Goal: Contribute content

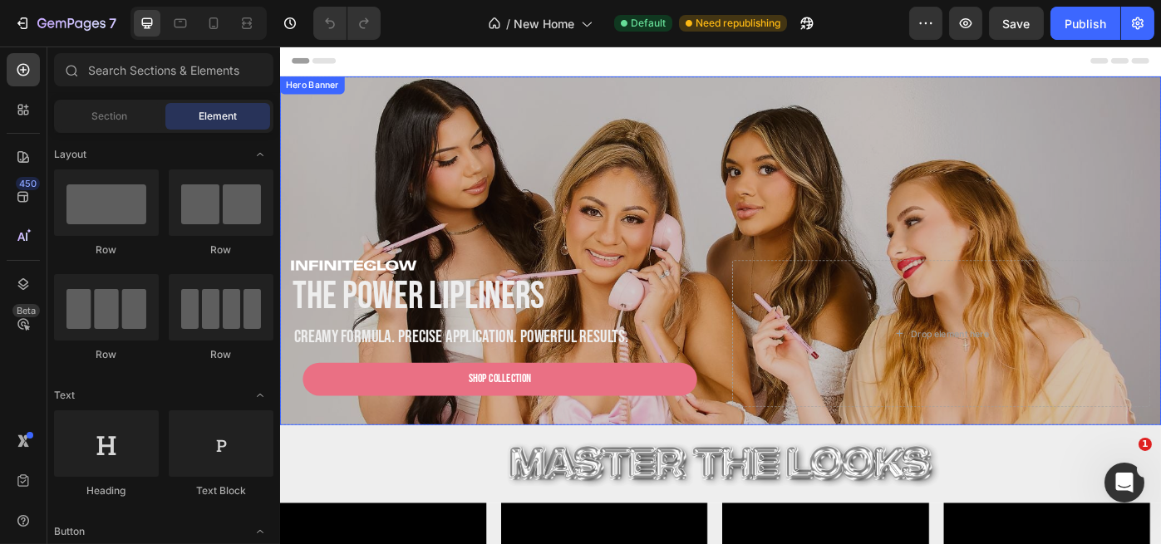
click at [598, 140] on div "Overlay" at bounding box center [777, 278] width 997 height 395
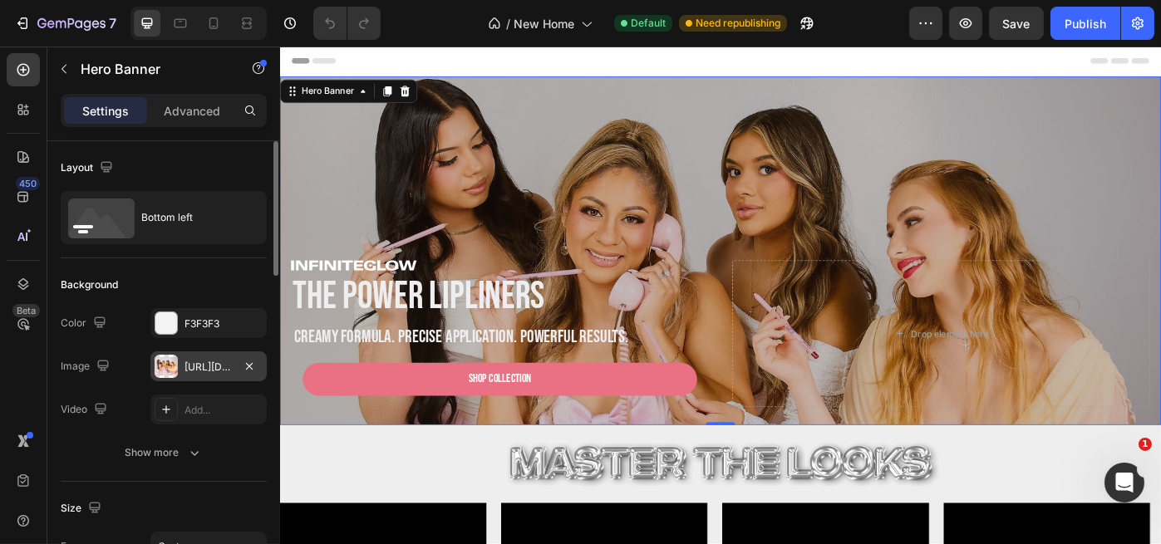
click at [195, 366] on div "[URL][DOMAIN_NAME]" at bounding box center [209, 367] width 48 height 15
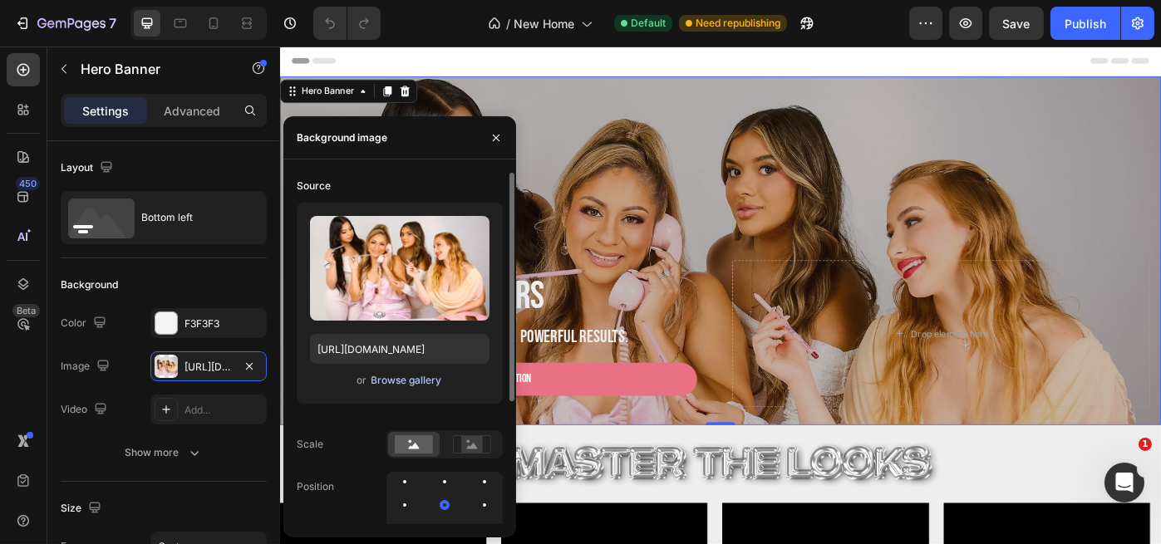
click at [385, 381] on div "Browse gallery" at bounding box center [407, 380] width 71 height 15
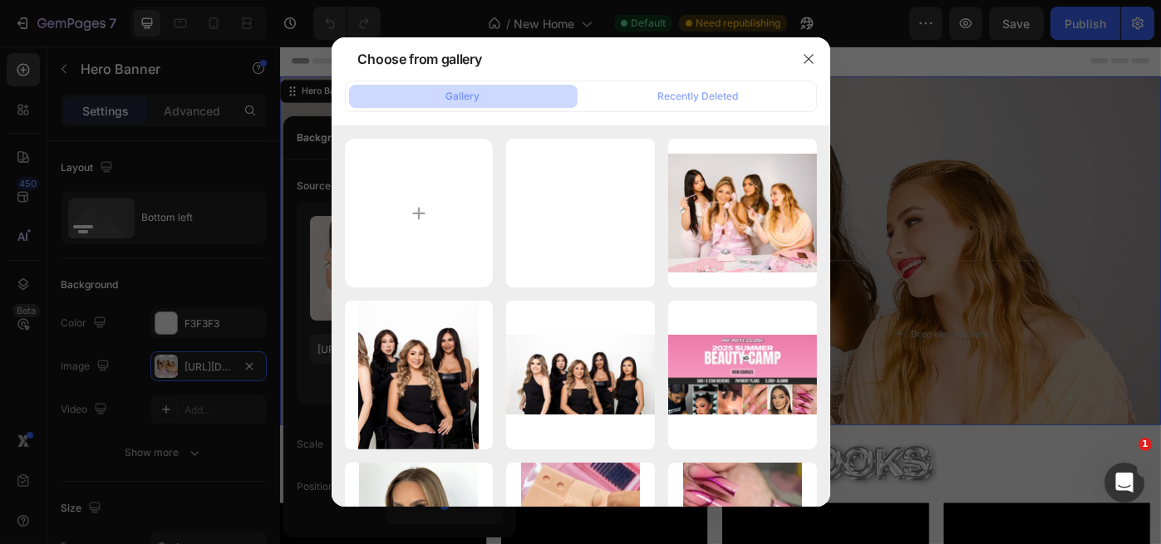
click at [483, 98] on button "Gallery" at bounding box center [463, 96] width 229 height 23
click at [475, 96] on div "Gallery" at bounding box center [463, 96] width 34 height 15
click at [810, 56] on icon "button" at bounding box center [808, 58] width 13 height 13
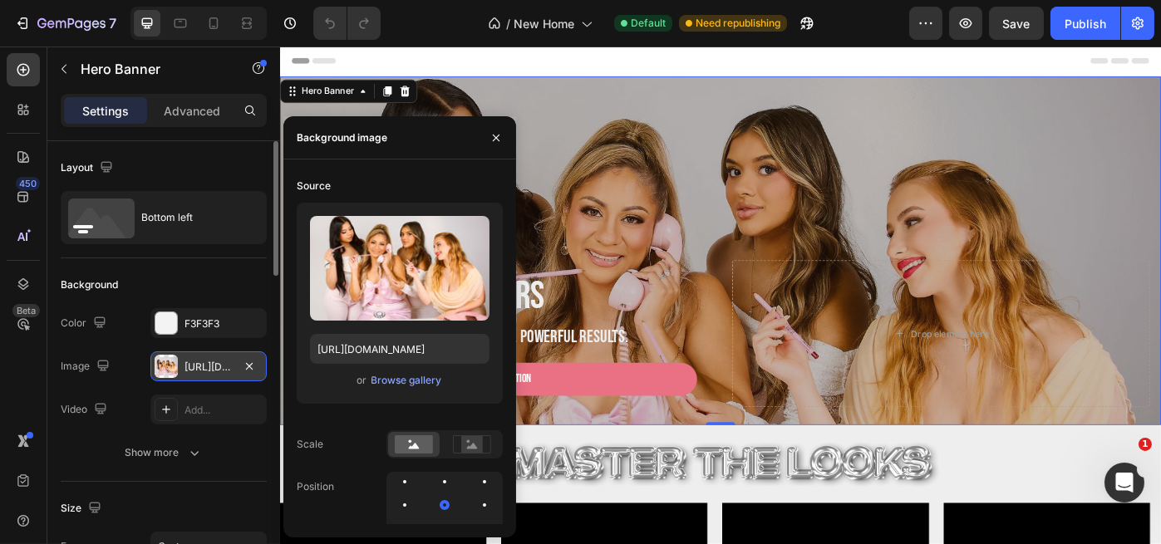
click at [189, 366] on div "[URL][DOMAIN_NAME]" at bounding box center [209, 367] width 48 height 15
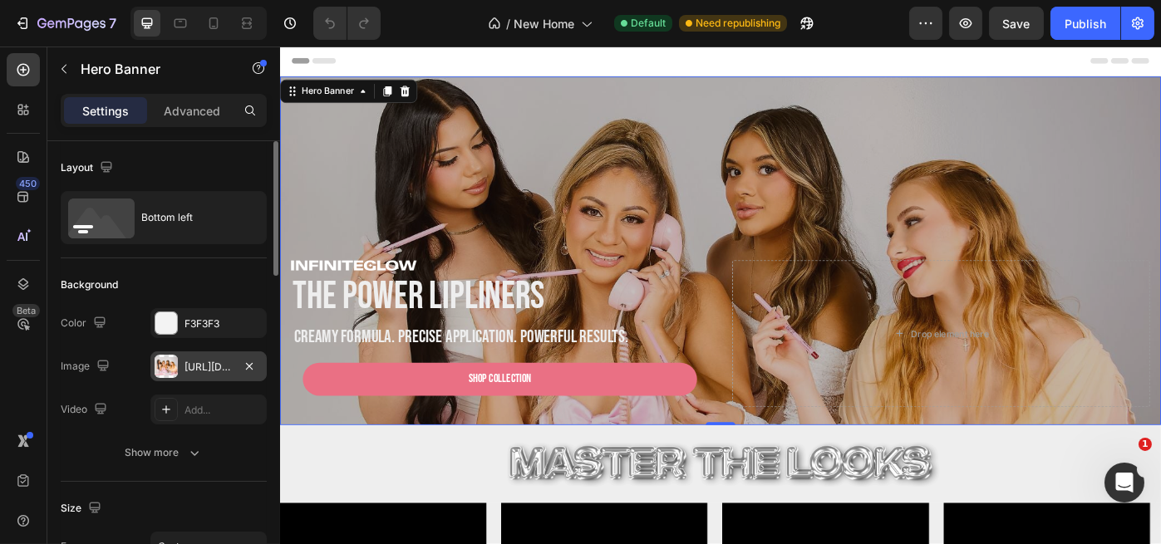
click at [189, 367] on div "[URL][DOMAIN_NAME]" at bounding box center [209, 367] width 48 height 15
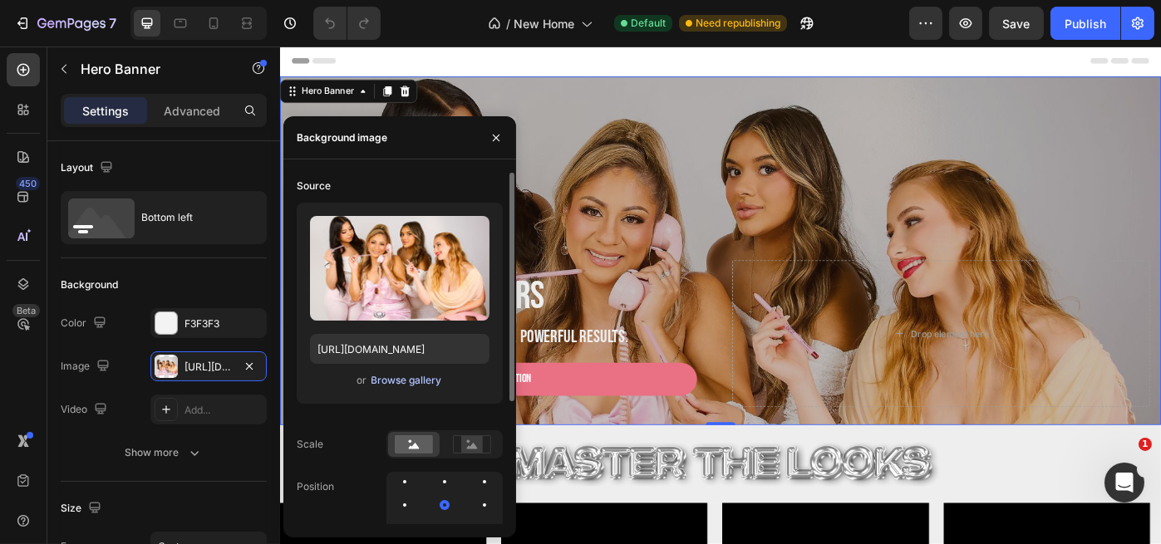
click at [410, 377] on div "Browse gallery" at bounding box center [407, 380] width 71 height 15
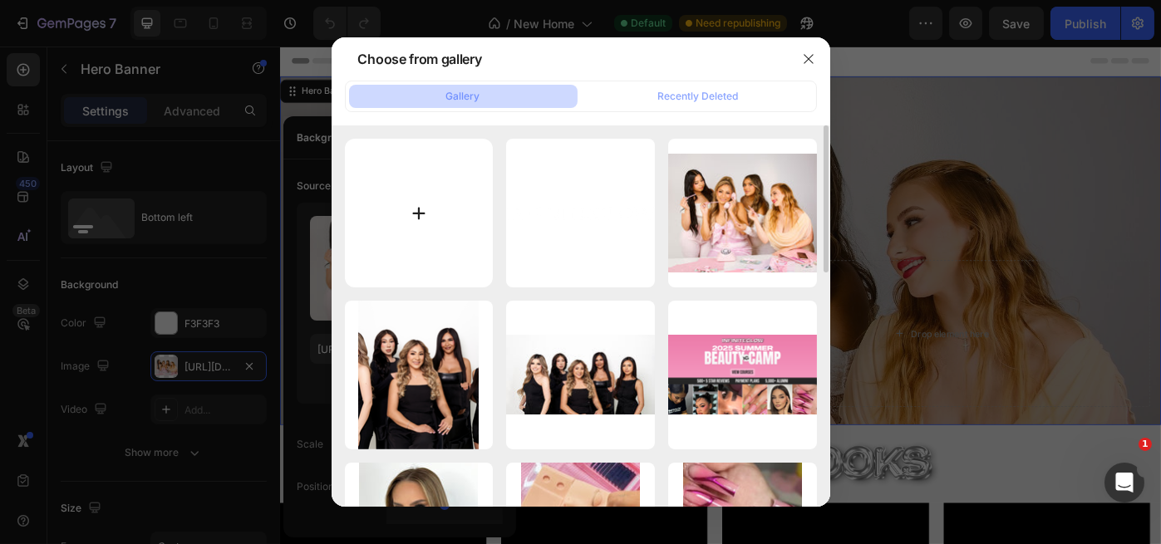
click at [416, 216] on input "file" at bounding box center [419, 213] width 149 height 149
type input "C:\fakepath\Image (2).jpg"
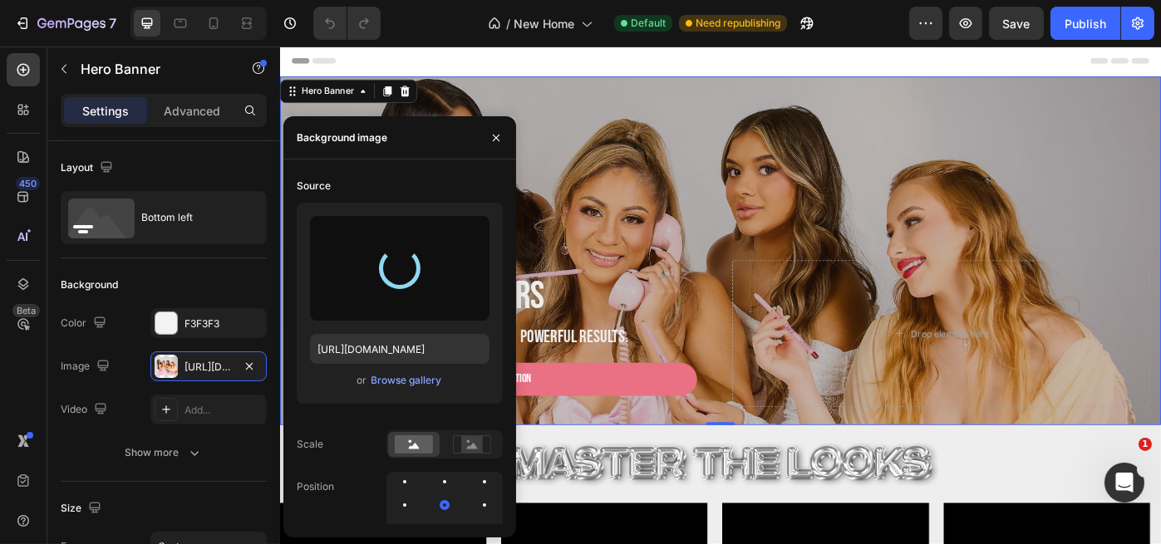
type input "[URL][DOMAIN_NAME]"
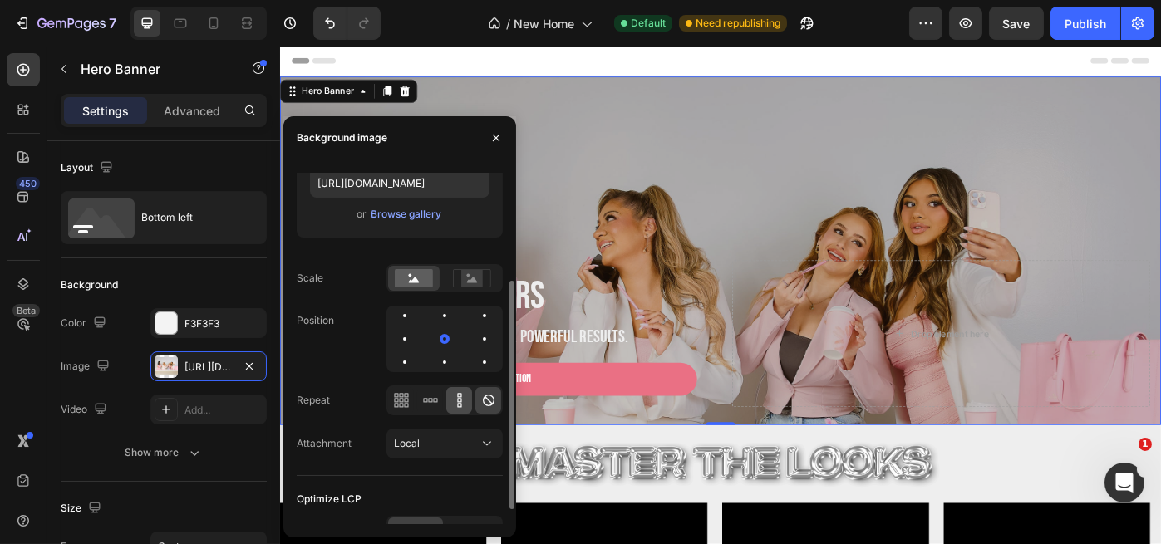
scroll to position [187, 0]
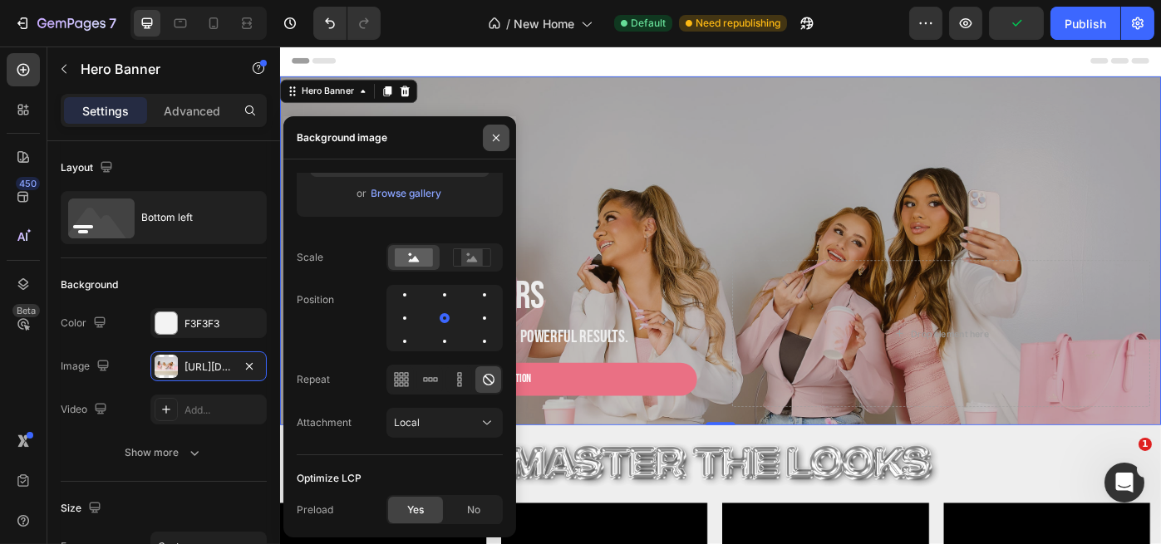
click at [496, 135] on icon "button" at bounding box center [496, 137] width 13 height 13
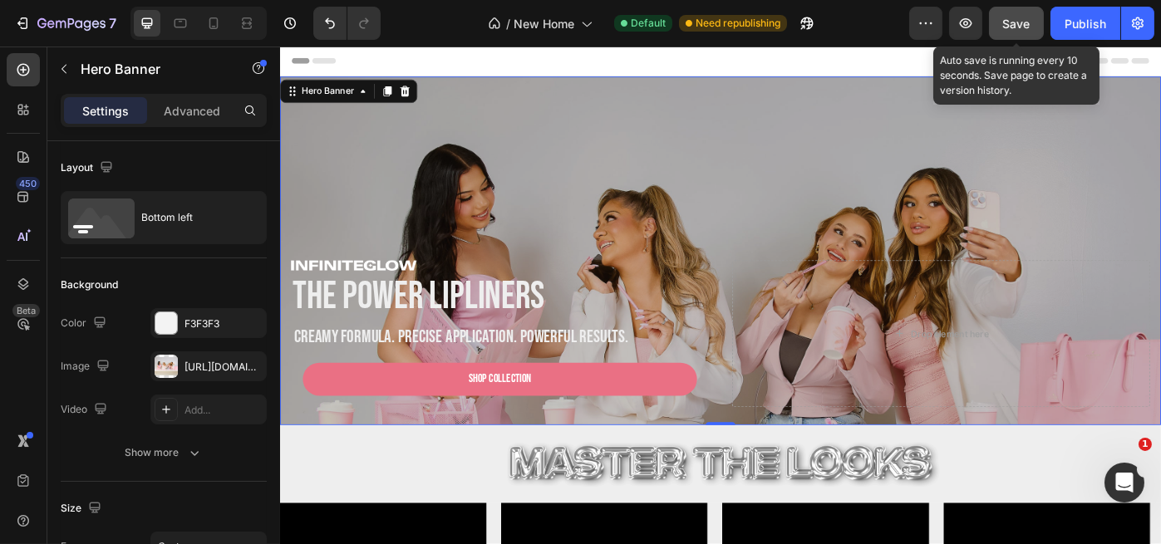
click at [1013, 29] on span "Save" at bounding box center [1016, 24] width 27 height 14
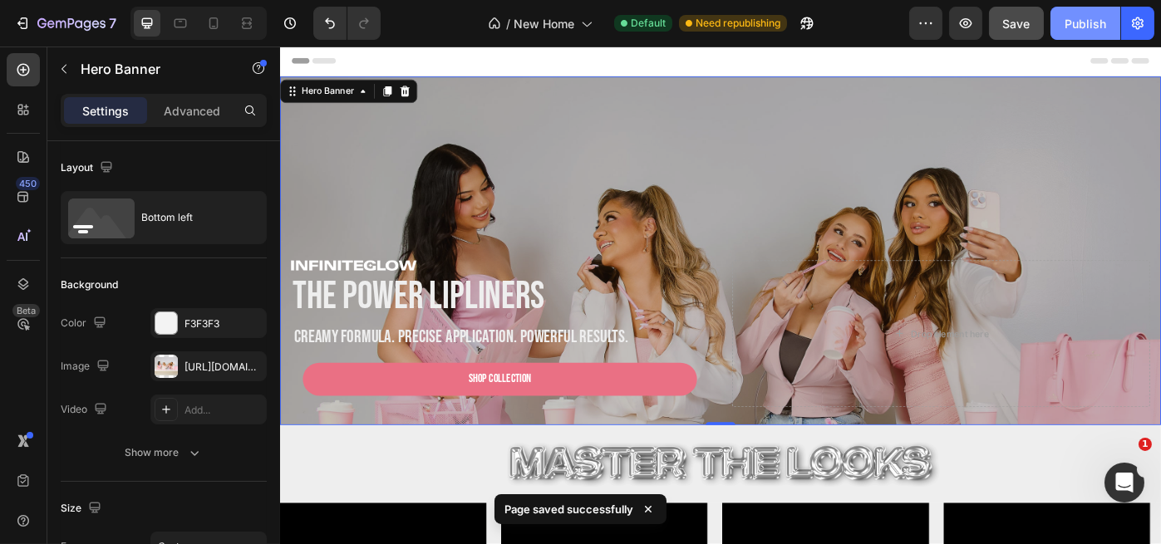
click at [1071, 36] on button "Publish" at bounding box center [1086, 23] width 70 height 33
